Goal: Information Seeking & Learning: Learn about a topic

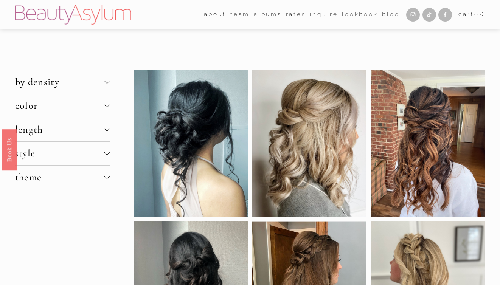
click at [106, 84] on button "by density" at bounding box center [62, 81] width 95 height 23
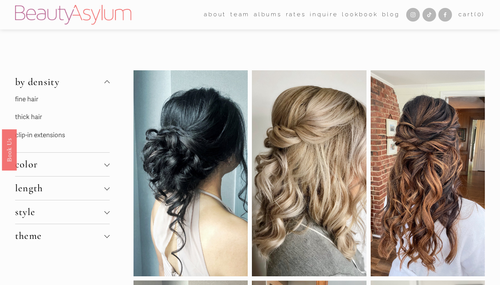
click at [90, 98] on p "fine hair" at bounding box center [62, 100] width 95 height 12
click at [27, 100] on link "fine hair" at bounding box center [26, 99] width 23 height 8
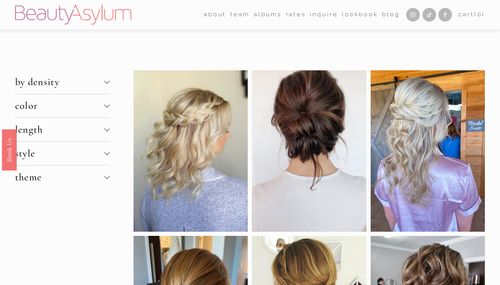
click at [71, 133] on span "length" at bounding box center [59, 130] width 89 height 12
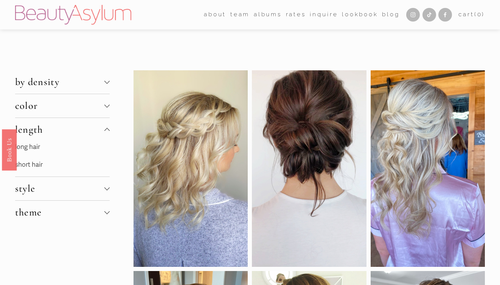
click at [34, 146] on link "long hair" at bounding box center [27, 147] width 25 height 8
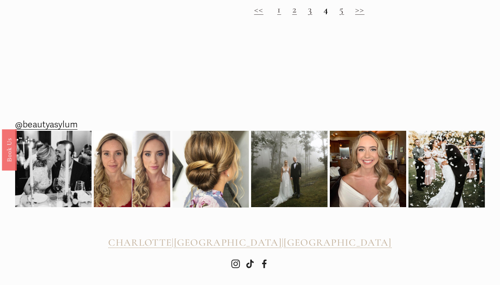
scroll to position [1005, 0]
